Goal: Information Seeking & Learning: Learn about a topic

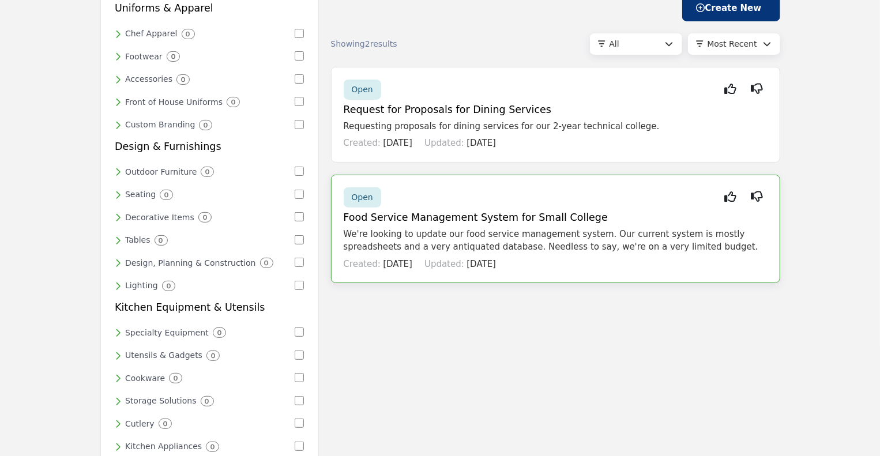
scroll to position [115, 0]
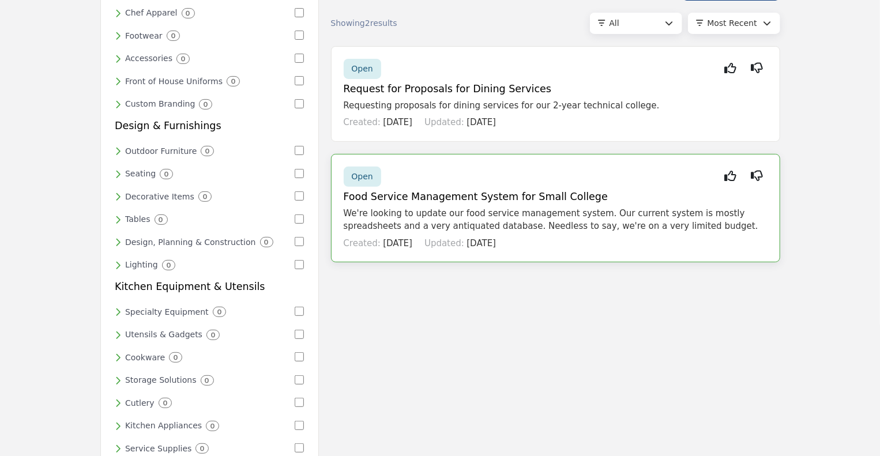
click at [370, 175] on span "Open" at bounding box center [362, 176] width 21 height 9
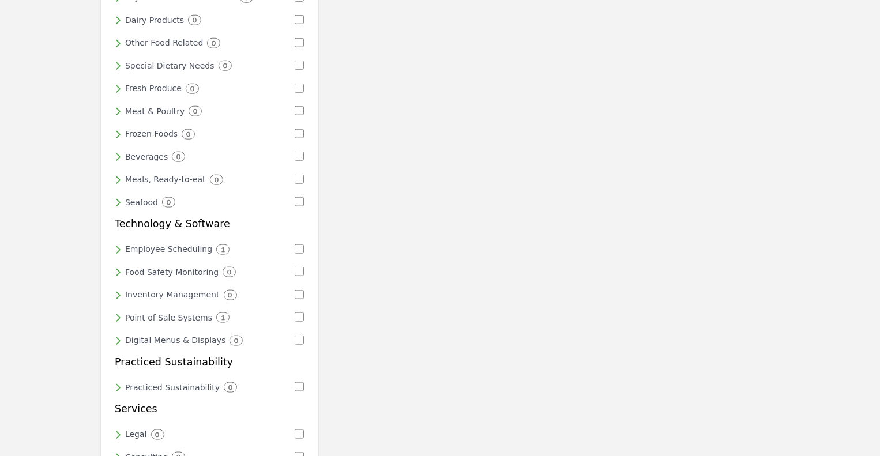
scroll to position [634, 0]
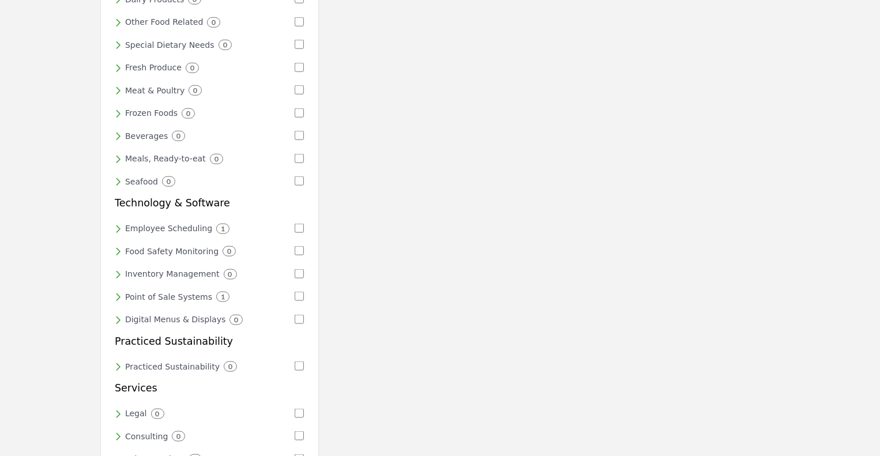
click at [165, 292] on h6 "Point of Sale Systems" at bounding box center [168, 297] width 87 height 10
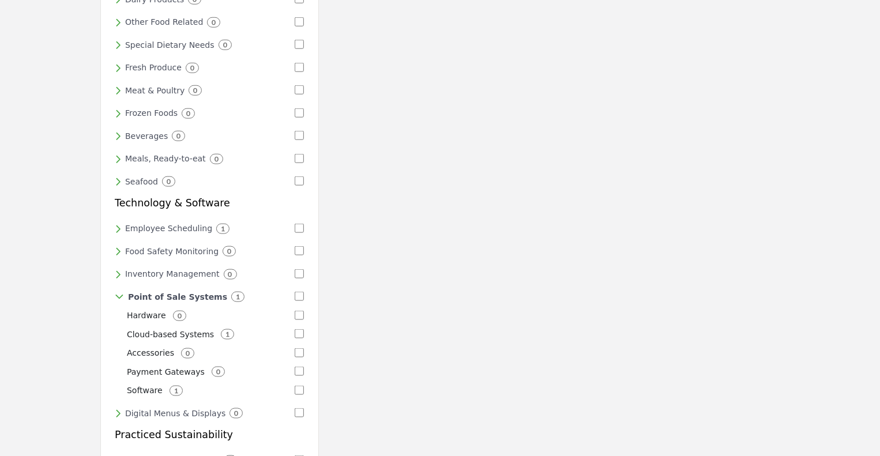
click at [181, 329] on p "Cloud-based Systems" at bounding box center [170, 335] width 87 height 12
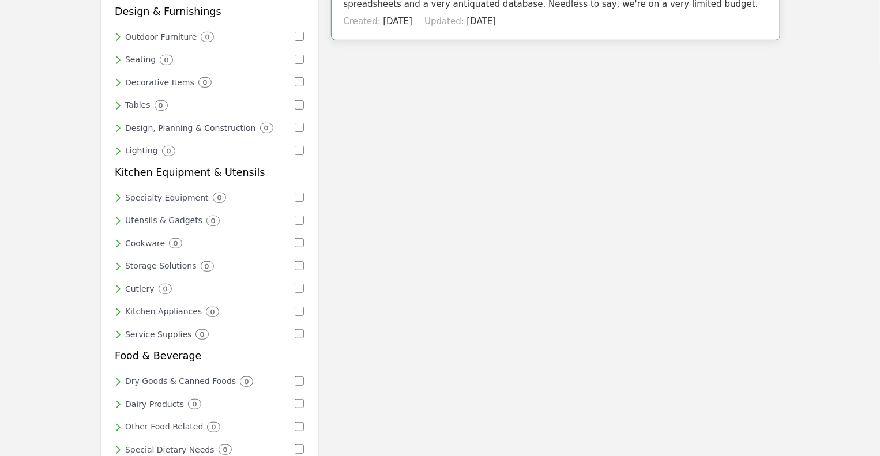
scroll to position [0, 0]
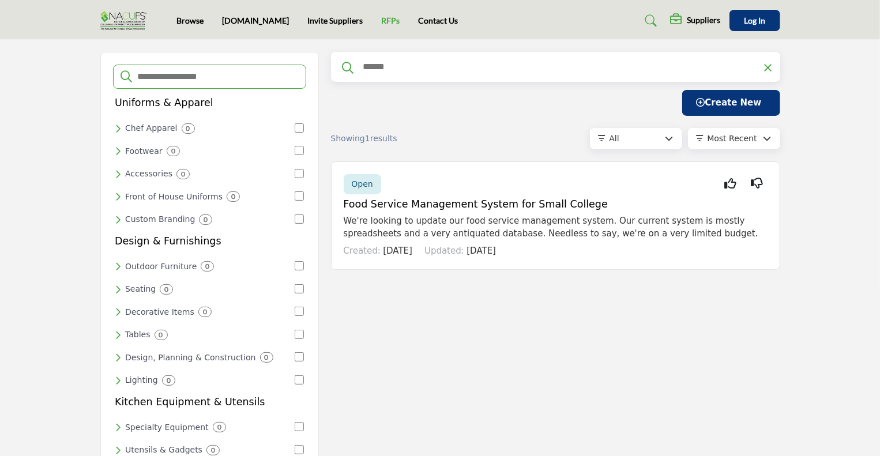
click at [381, 18] on link "RFPs" at bounding box center [390, 21] width 18 height 10
